Goal: Check status: Check status

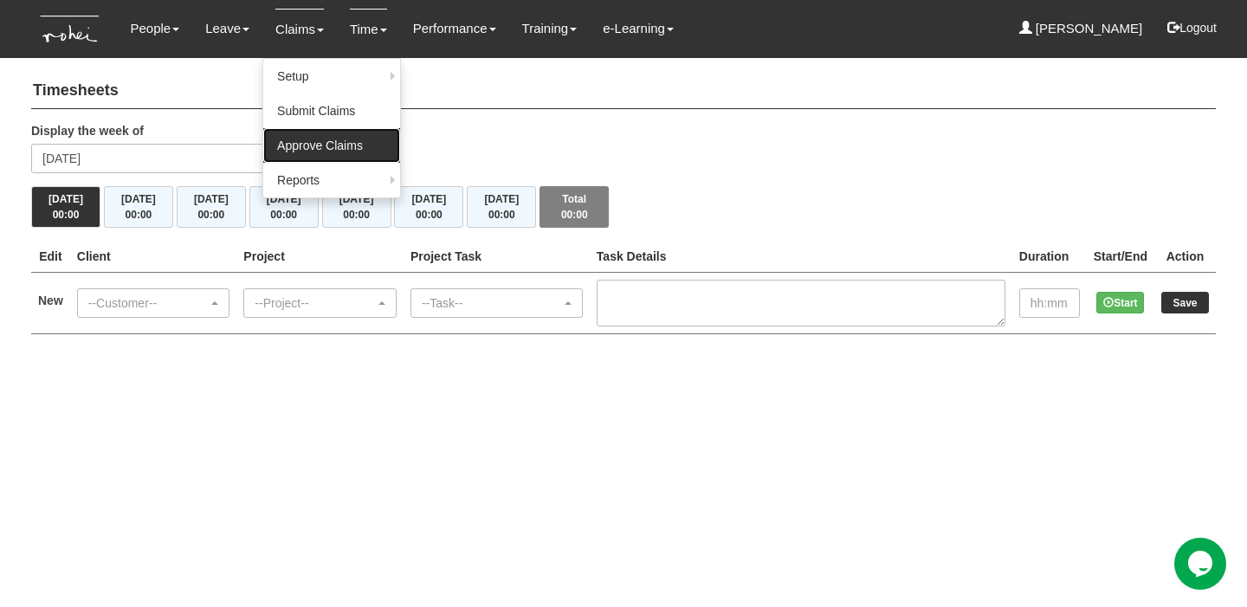
click at [284, 147] on link "Approve Claims" at bounding box center [331, 145] width 137 height 35
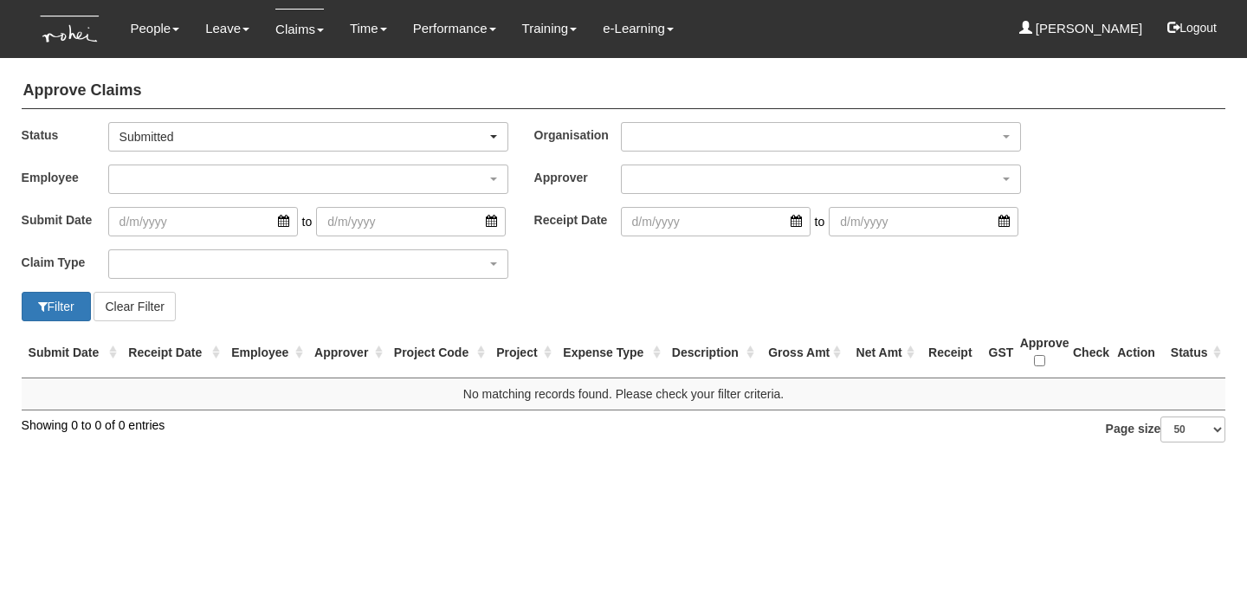
select select "50"
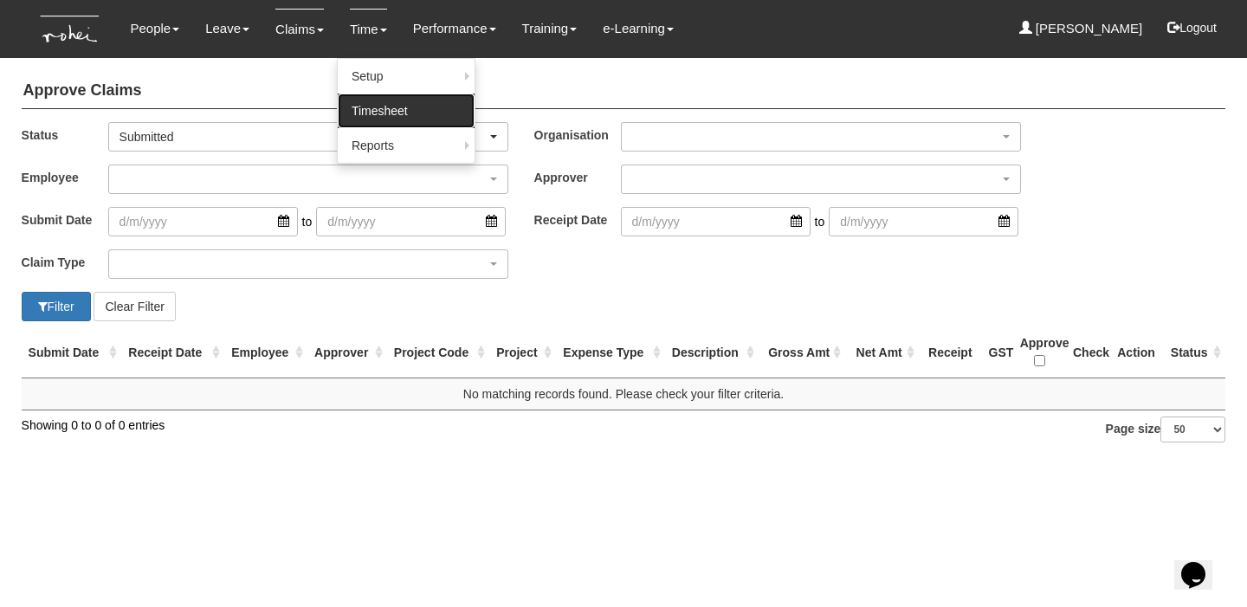
click at [368, 106] on link "Timesheet" at bounding box center [406, 110] width 137 height 35
